Goal: Information Seeking & Learning: Find specific fact

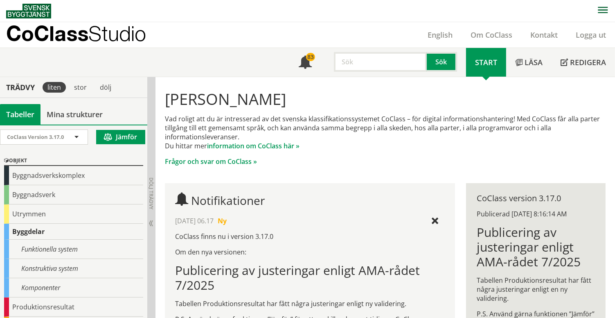
click at [396, 66] on input "text" at bounding box center [380, 62] width 93 height 20
type input "anslutning fönster"
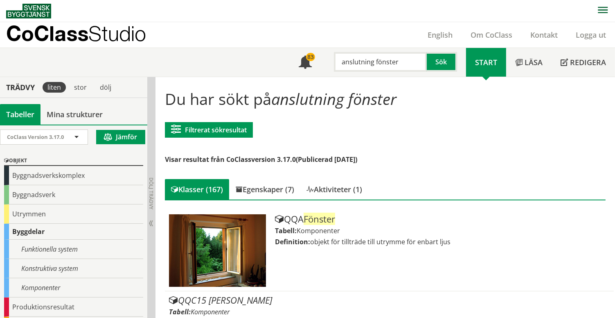
drag, startPoint x: 293, startPoint y: 247, endPoint x: 508, endPoint y: 155, distance: 233.9
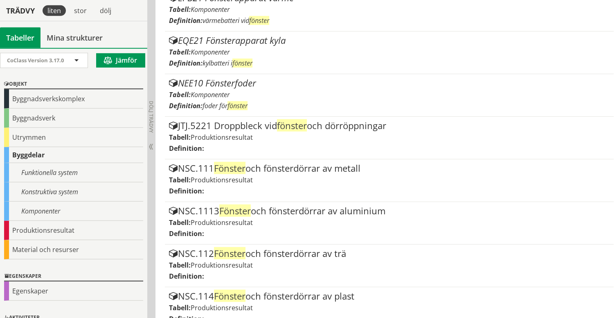
scroll to position [472, 0]
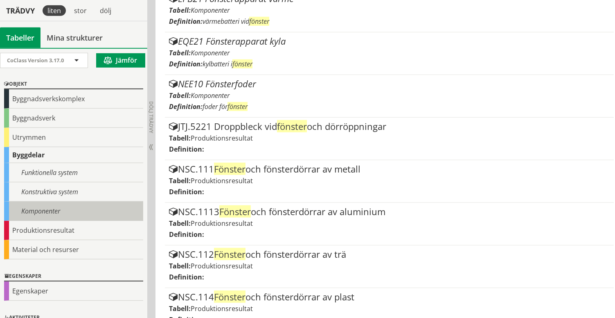
click at [42, 207] on div "Komponenter" at bounding box center [73, 210] width 139 height 19
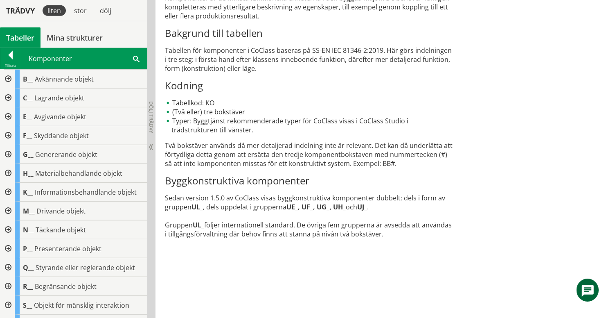
click at [7, 228] on div at bounding box center [7, 229] width 15 height 19
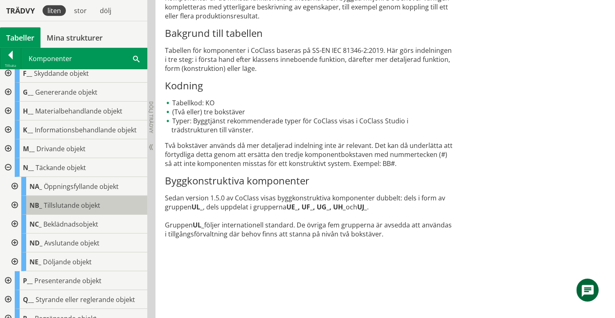
scroll to position [71, 0]
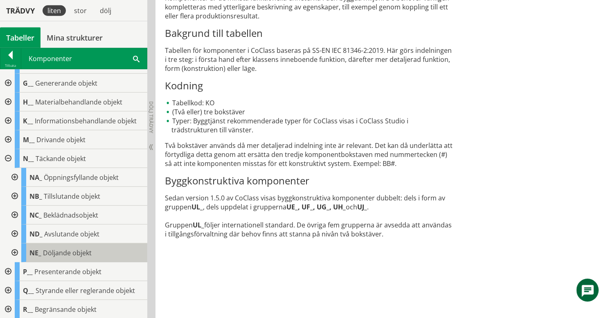
click at [50, 251] on span "Döljande objekt" at bounding box center [67, 252] width 49 height 9
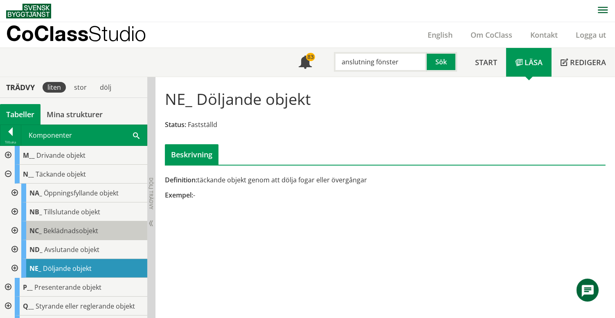
scroll to position [176, 0]
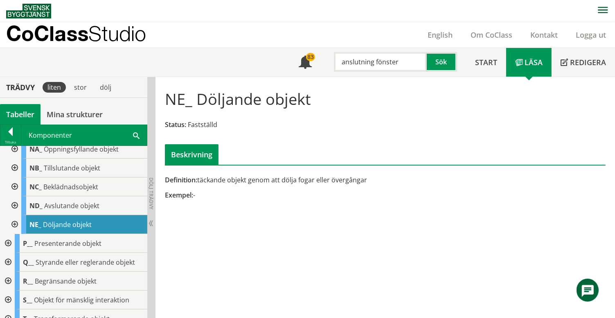
click at [13, 223] on div at bounding box center [14, 224] width 15 height 19
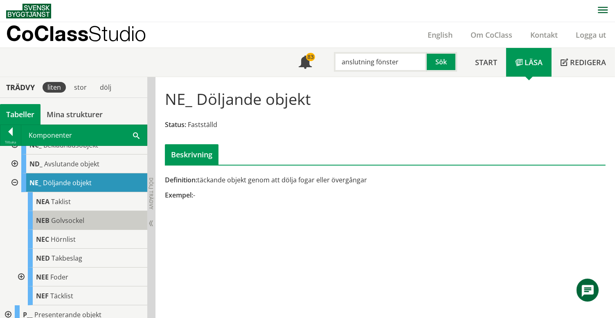
scroll to position [218, 0]
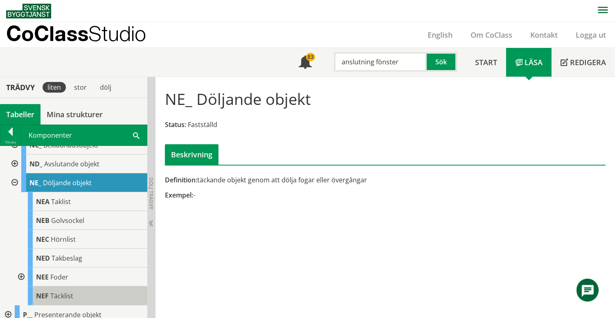
click at [79, 296] on div "NEF Täcklist" at bounding box center [88, 295] width 120 height 19
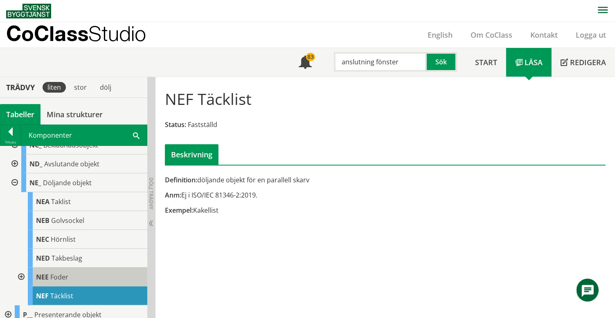
click at [75, 277] on div "NEE Foder" at bounding box center [88, 276] width 120 height 19
